Goal: Check status: Check status

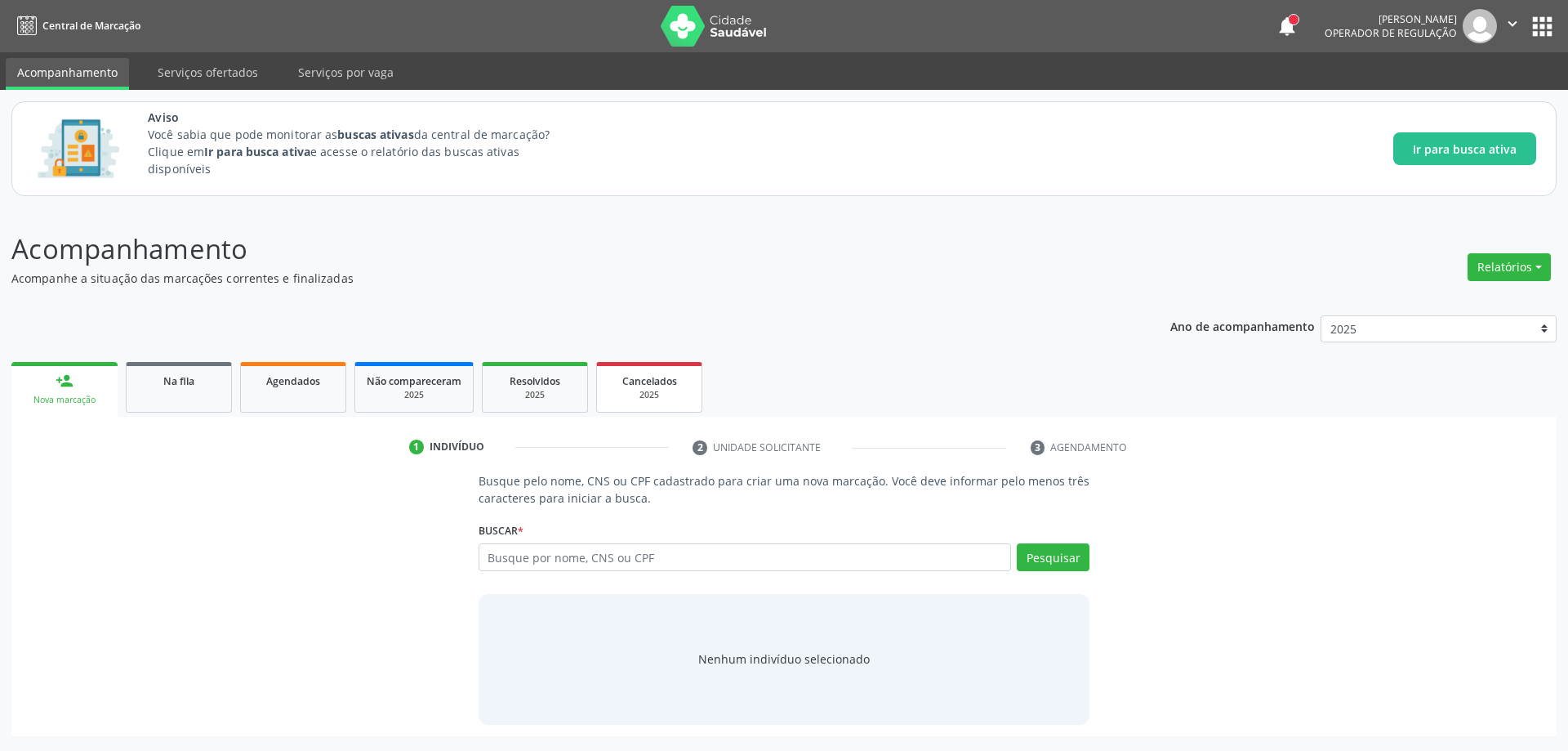
click at [608, 383] on div "Cancelados" at bounding box center [648, 381] width 81 height 18
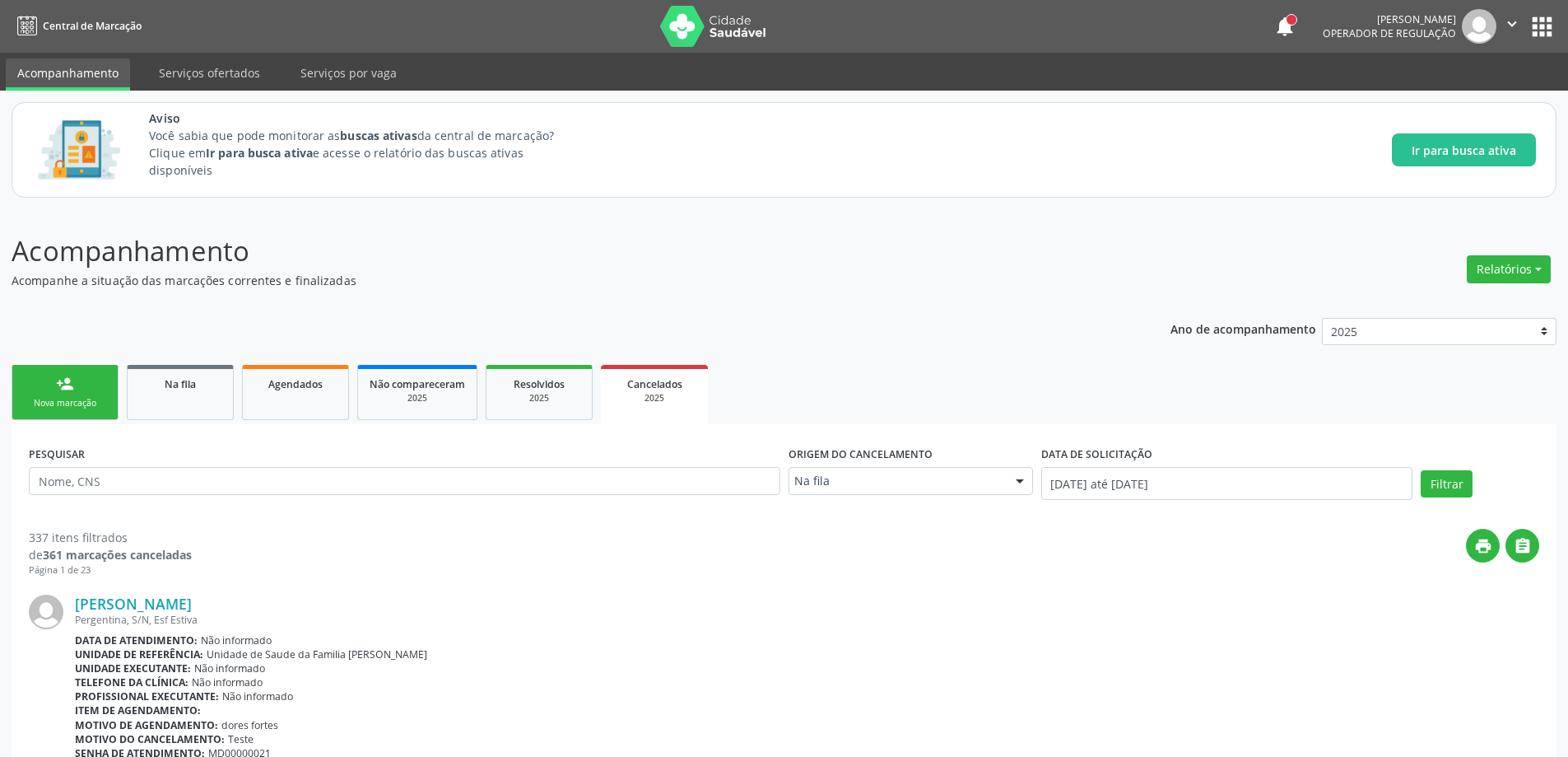
click at [179, 407] on link "Na fila" at bounding box center [180, 392] width 107 height 56
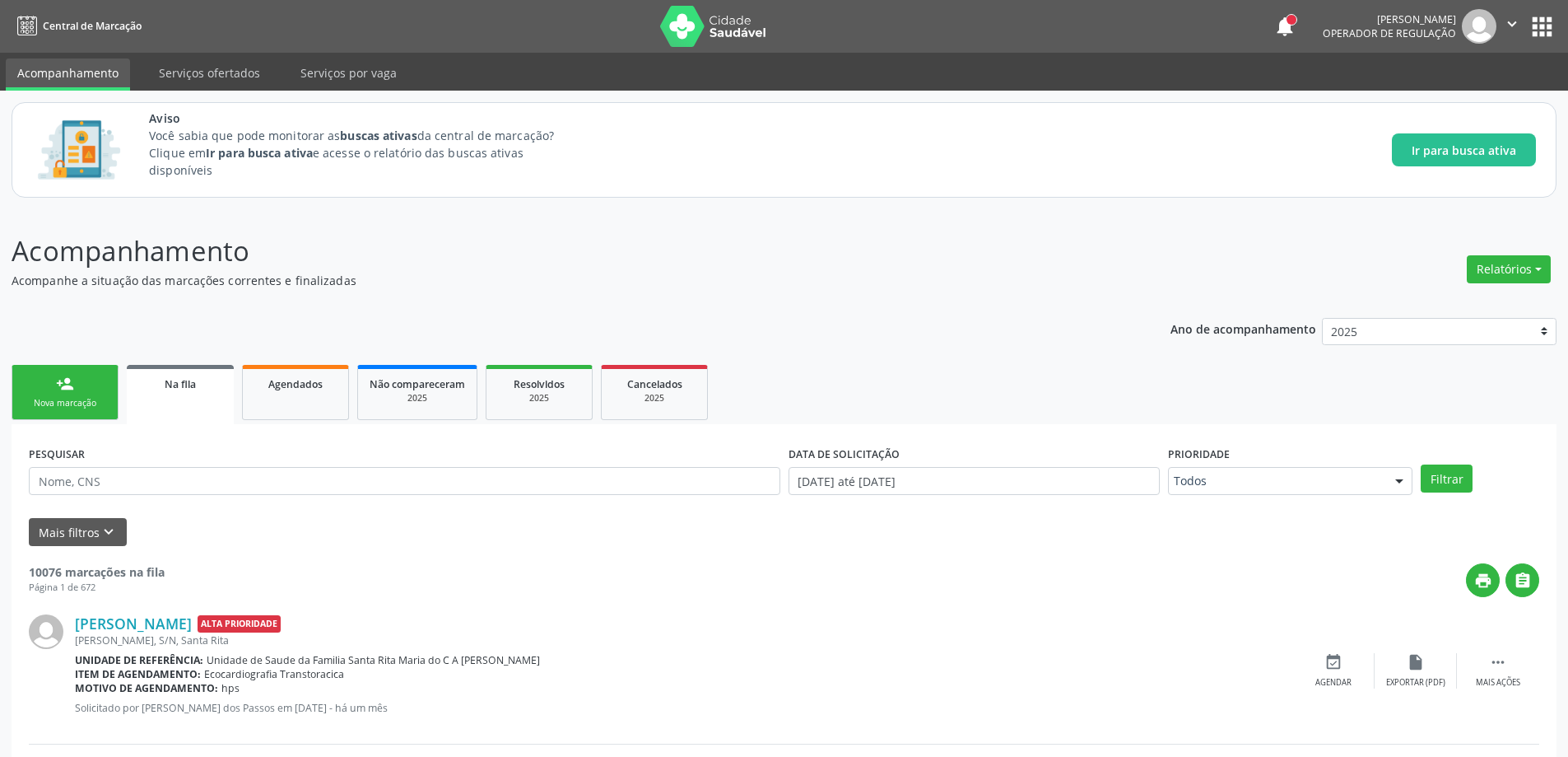
scroll to position [165, 0]
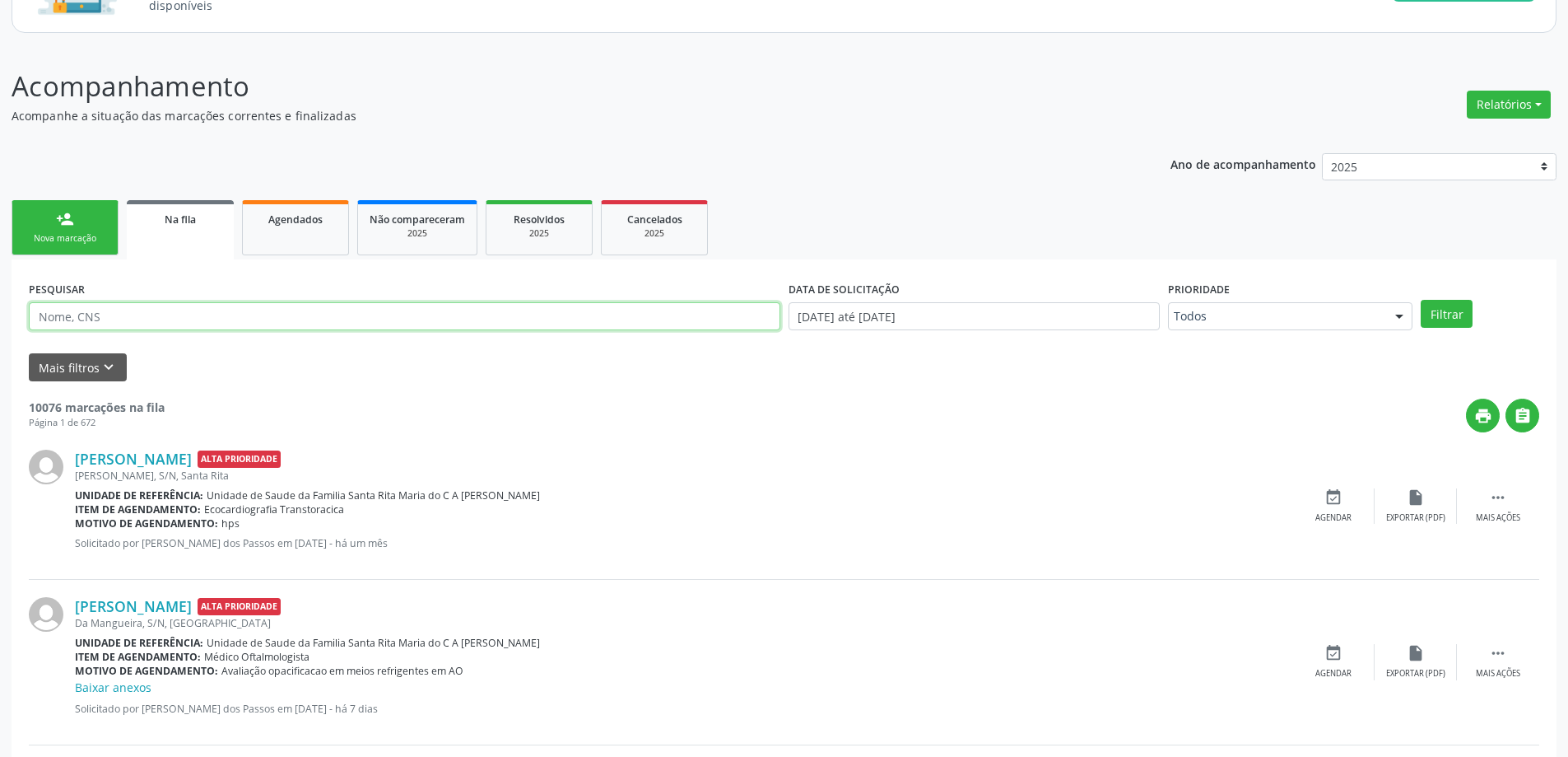
click at [200, 317] on input "text" at bounding box center [405, 317] width 751 height 28
type input "7"
click at [200, 317] on input "70" at bounding box center [405, 317] width 751 height 28
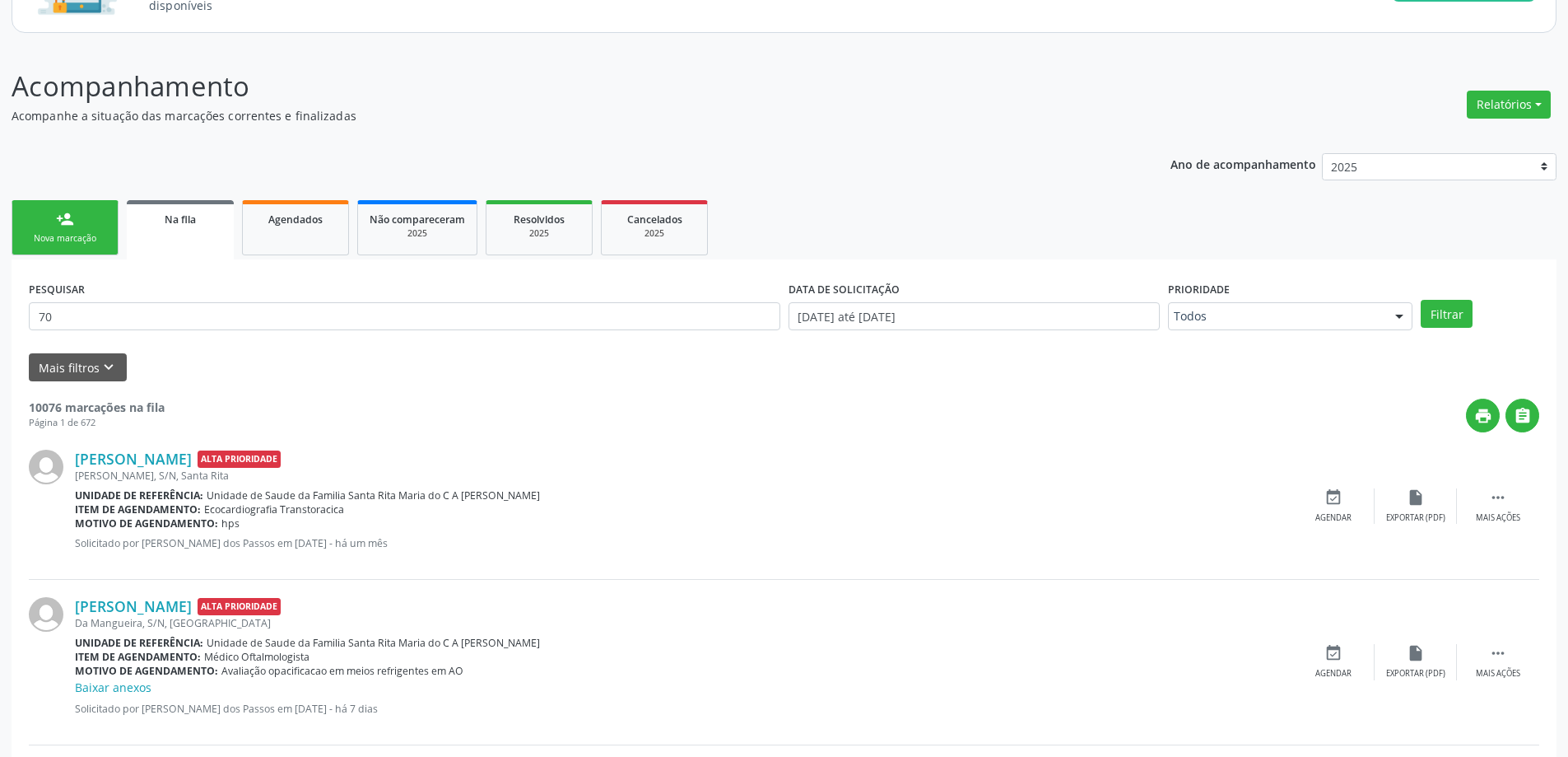
click at [309, 368] on div "Mais filtros keyboard_arrow_down" at bounding box center [784, 367] width 1519 height 29
click at [210, 311] on input "70" at bounding box center [405, 317] width 751 height 28
click at [589, 364] on div "Mais filtros keyboard_arrow_down" at bounding box center [784, 367] width 1519 height 29
click at [611, 367] on div "Mais filtros keyboard_arrow_down" at bounding box center [784, 367] width 1519 height 29
click at [577, 316] on input "70" at bounding box center [405, 317] width 751 height 28
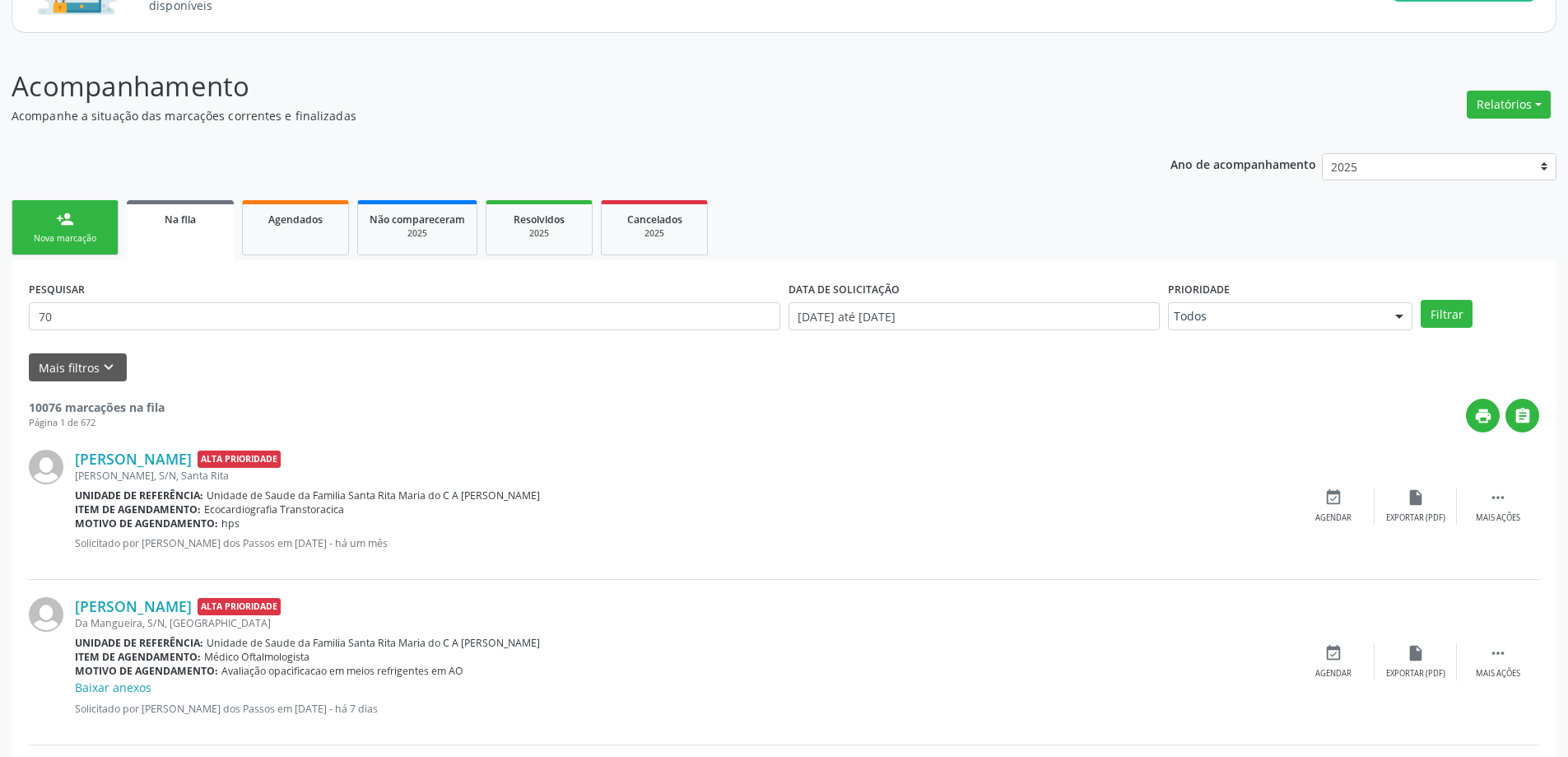
click at [423, 351] on form "PESQUISAR 70 DATA DE SOLICITAÇÃO [DATE] até [DATE] Prioridade Todos Todos Baixa…" at bounding box center [784, 329] width 1511 height 105
click at [291, 315] on input "70" at bounding box center [405, 317] width 751 height 28
click at [290, 308] on input "70" at bounding box center [405, 317] width 751 height 28
click at [284, 318] on input "7071lkhkjlghljk" at bounding box center [405, 317] width 751 height 28
type input "705205483977274"
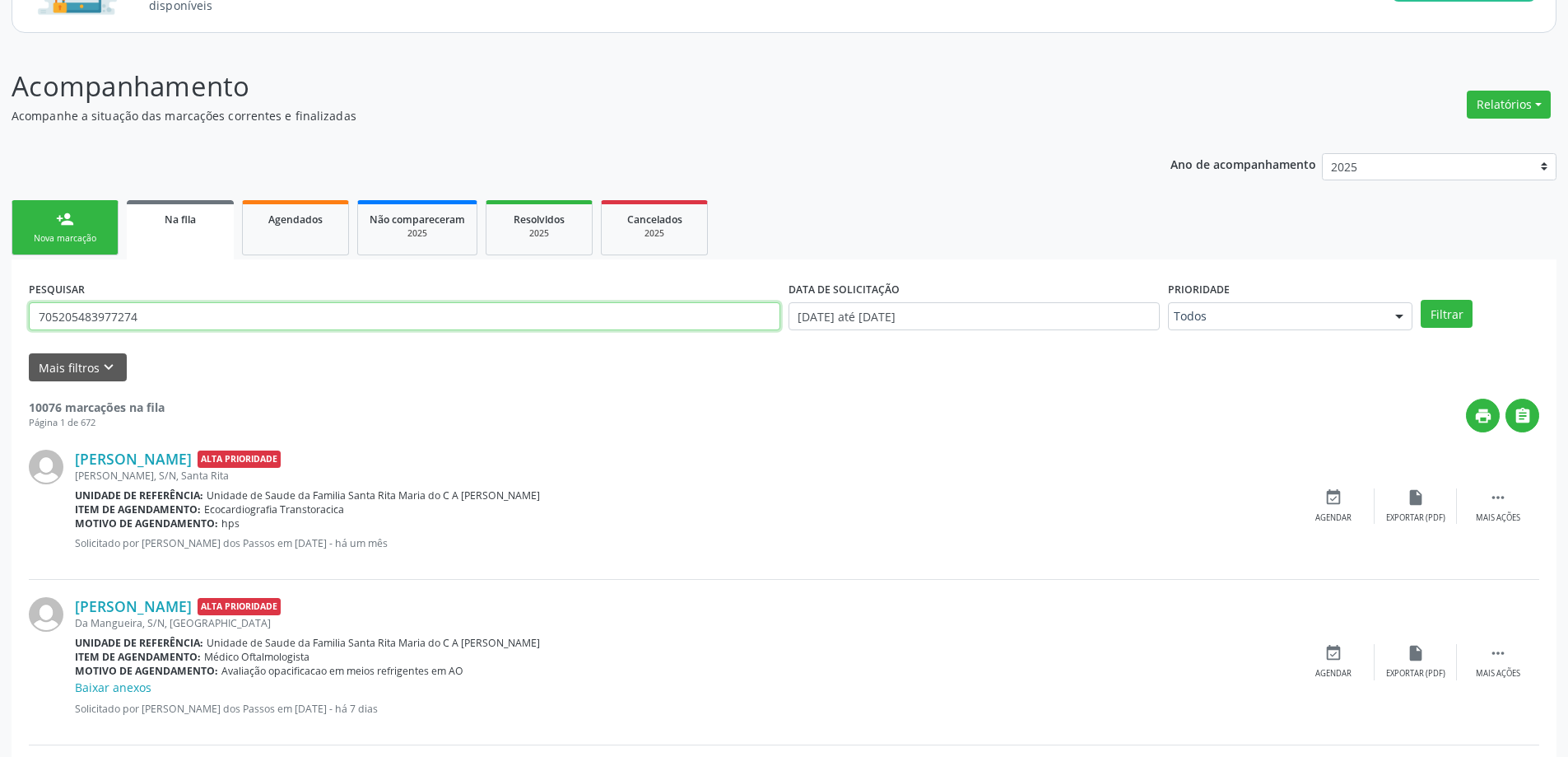
click at [1421, 300] on button "Filtrar" at bounding box center [1446, 314] width 52 height 28
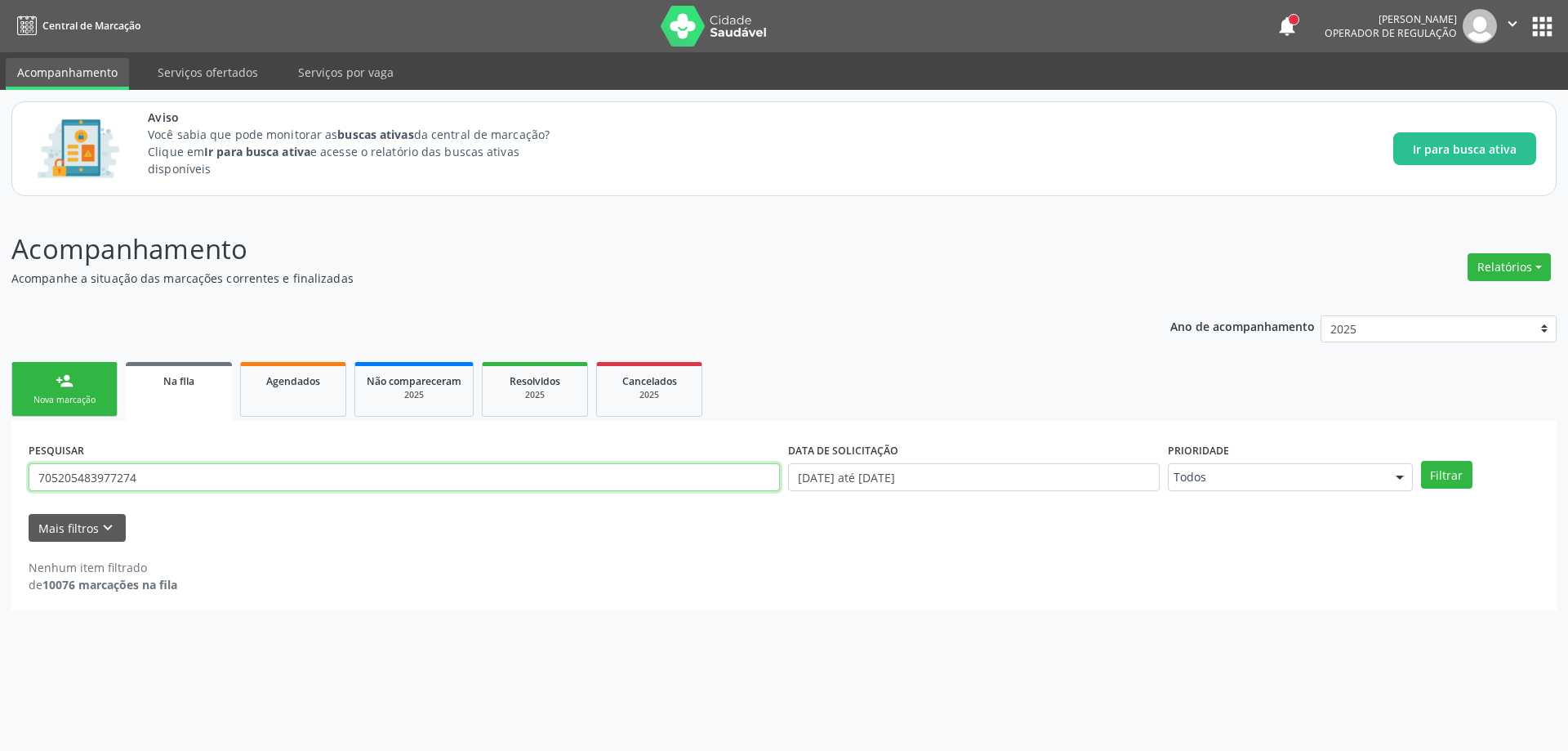
click at [311, 485] on input "705205483977274" at bounding box center [404, 477] width 752 height 28
click at [136, 476] on input "text" at bounding box center [404, 477] width 752 height 28
type input "[PERSON_NAME]"
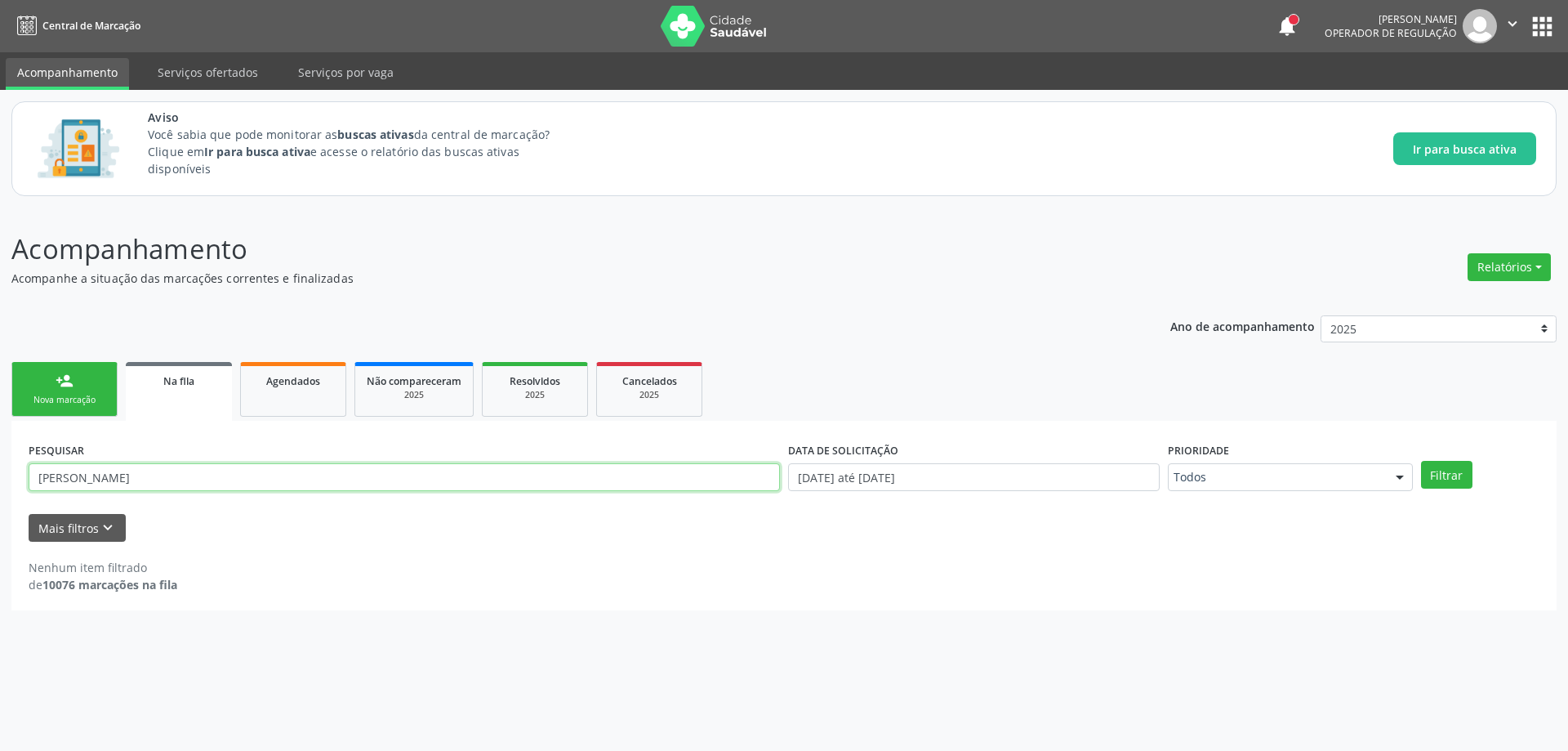
click at [280, 469] on input "[PERSON_NAME]" at bounding box center [404, 477] width 752 height 28
click at [507, 481] on input "text" at bounding box center [404, 477] width 752 height 28
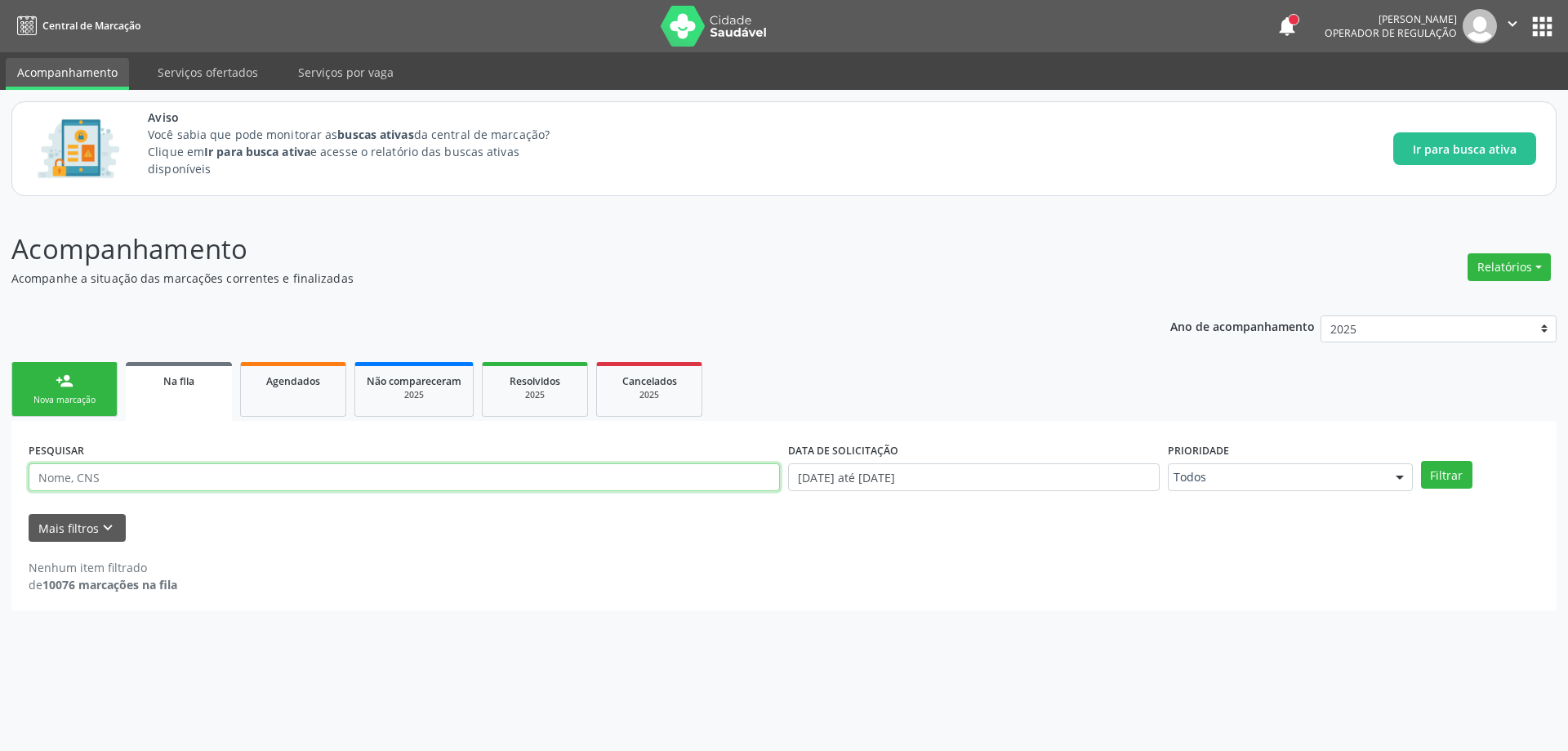
paste input "700004149532901"
type input "700004149532901"
click at [1421, 460] on button "Filtrar" at bounding box center [1446, 474] width 52 height 28
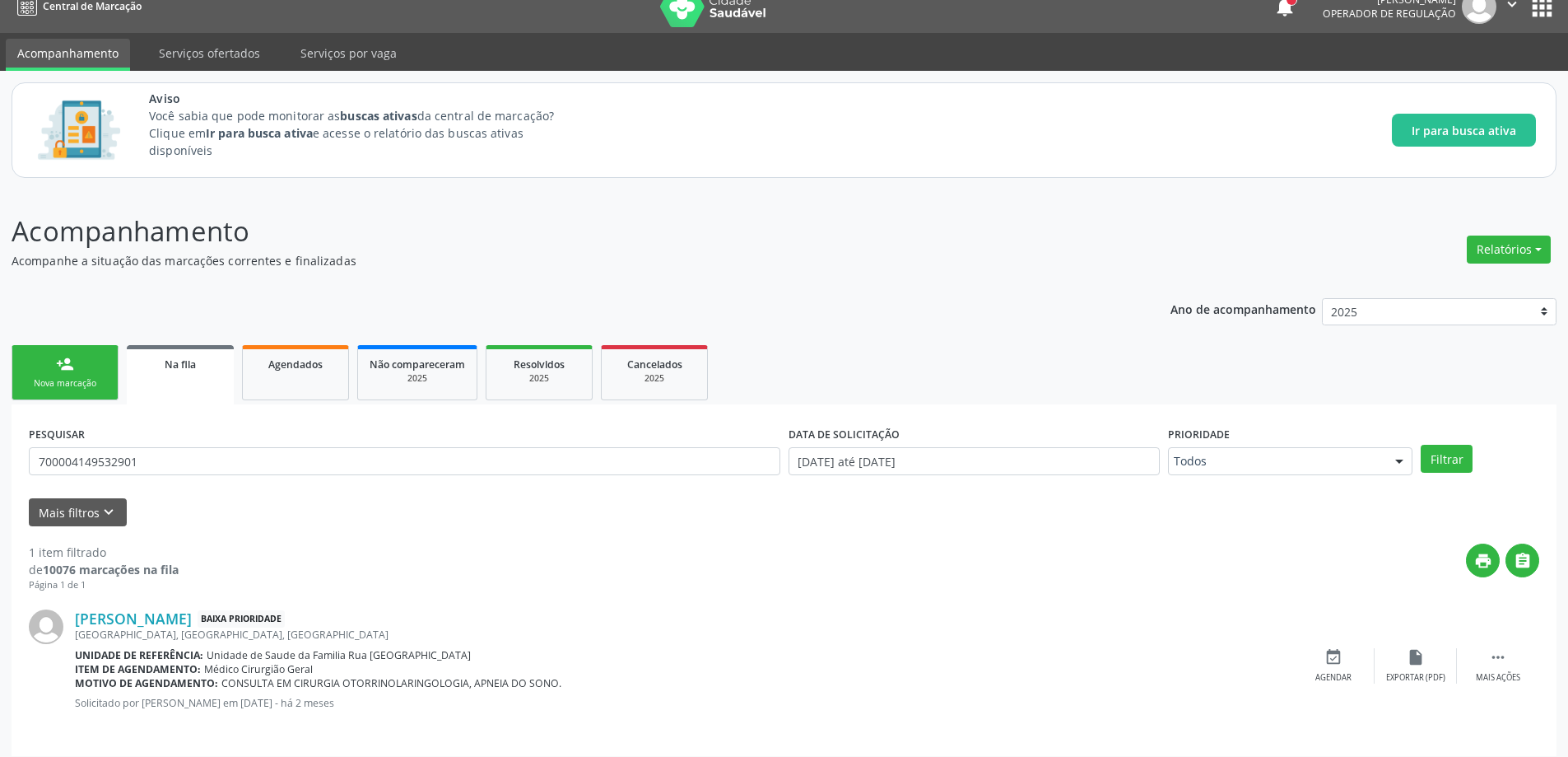
scroll to position [31, 0]
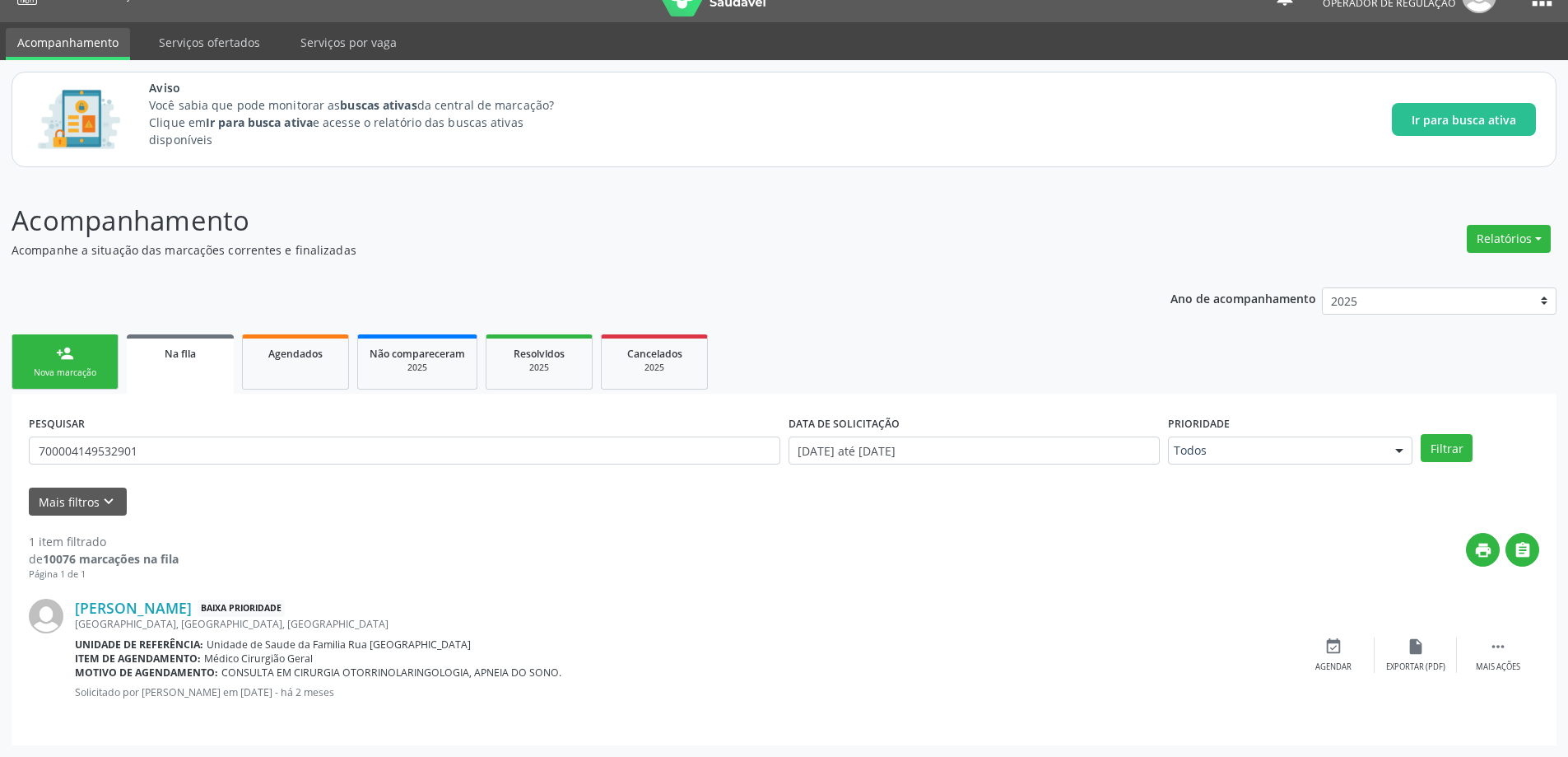
click at [167, 352] on span "Na fila" at bounding box center [180, 354] width 31 height 14
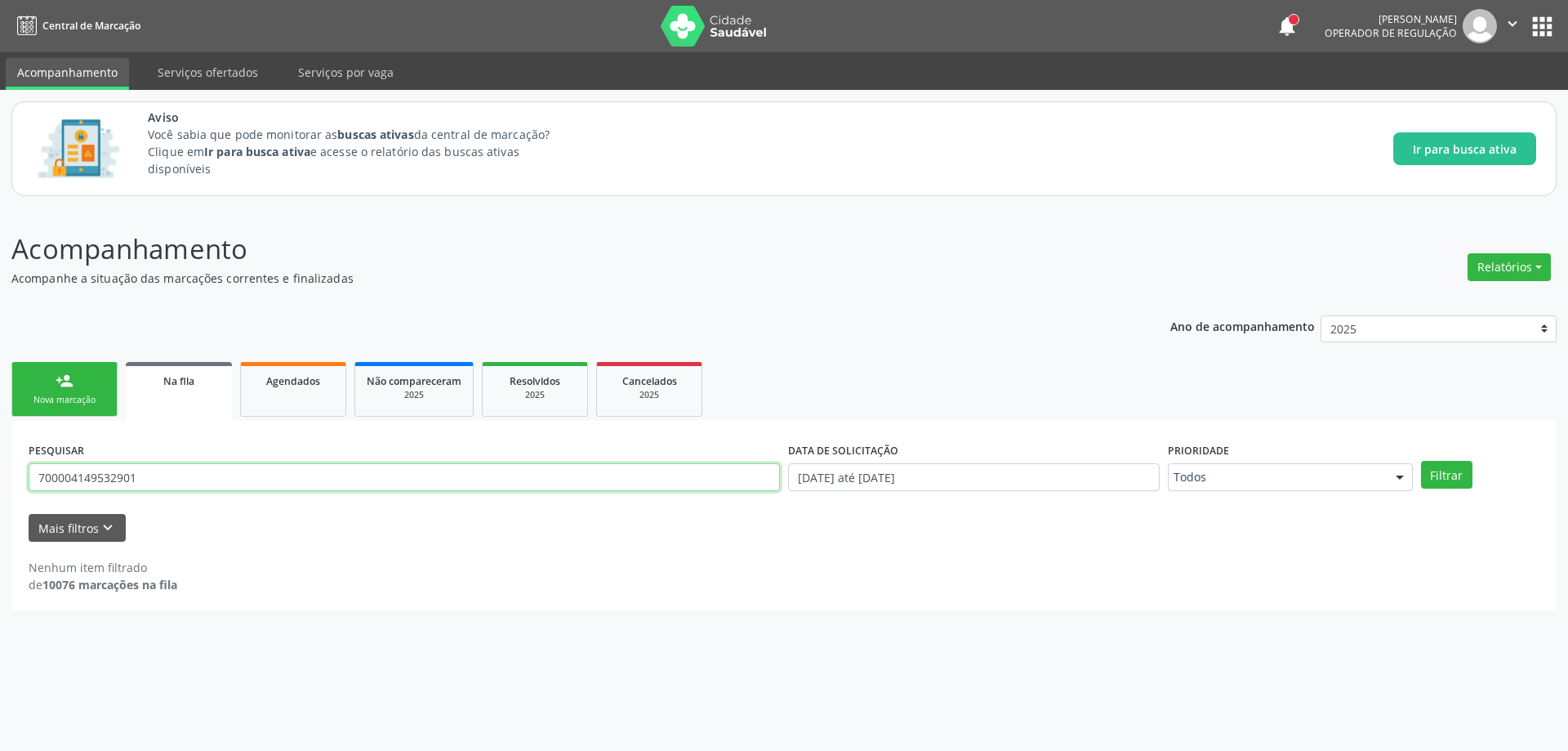
click at [439, 474] on input "700004149532901" at bounding box center [404, 477] width 752 height 28
click at [188, 374] on div "Na fila" at bounding box center [178, 381] width 83 height 18
click at [1459, 482] on button "Filtrar" at bounding box center [1446, 474] width 52 height 28
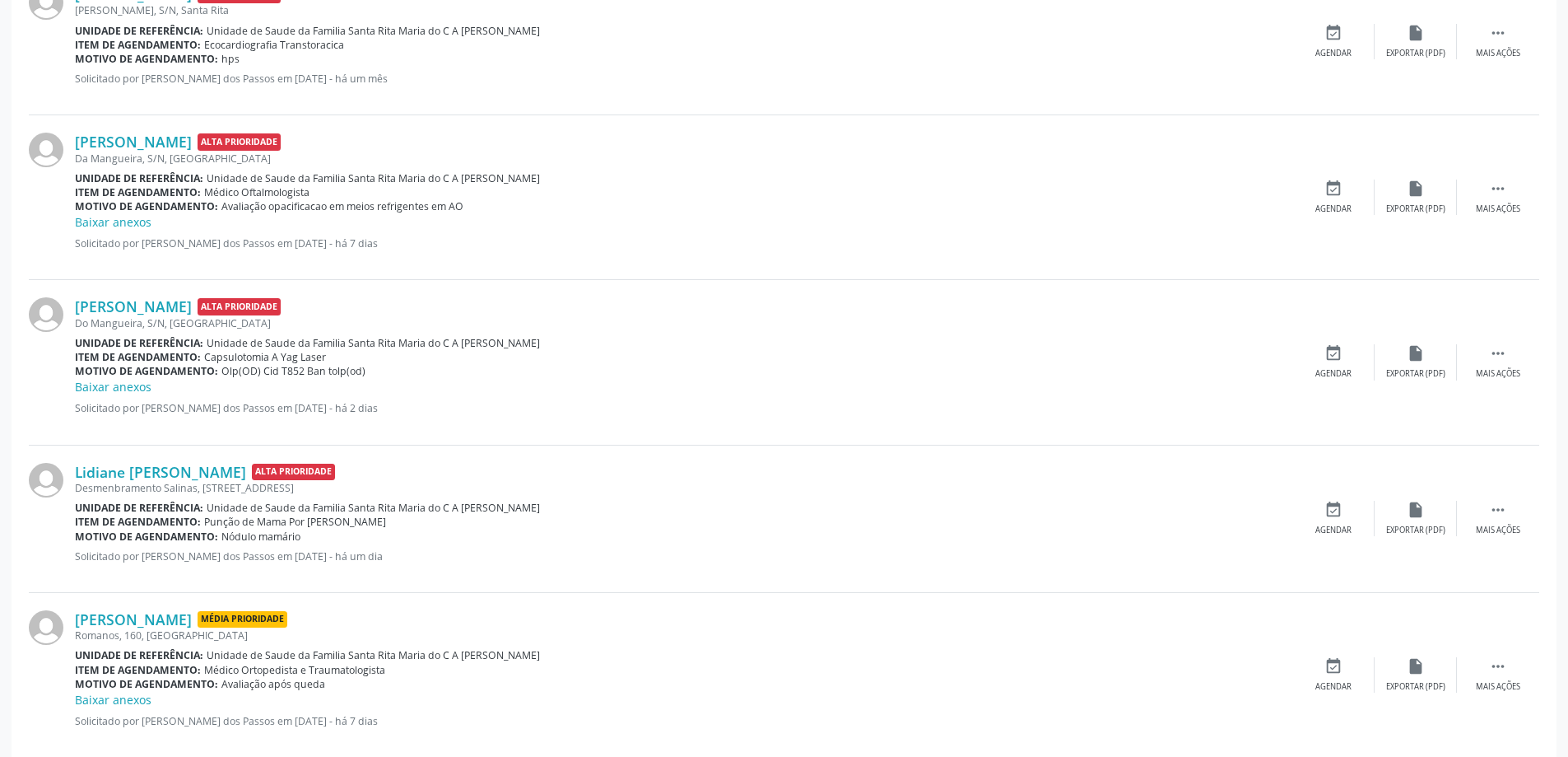
scroll to position [614, 0]
